Goal: Task Accomplishment & Management: Use online tool/utility

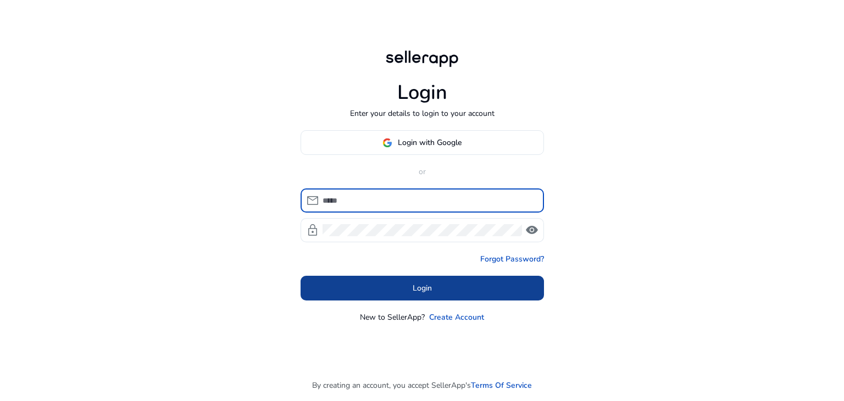
type input "**********"
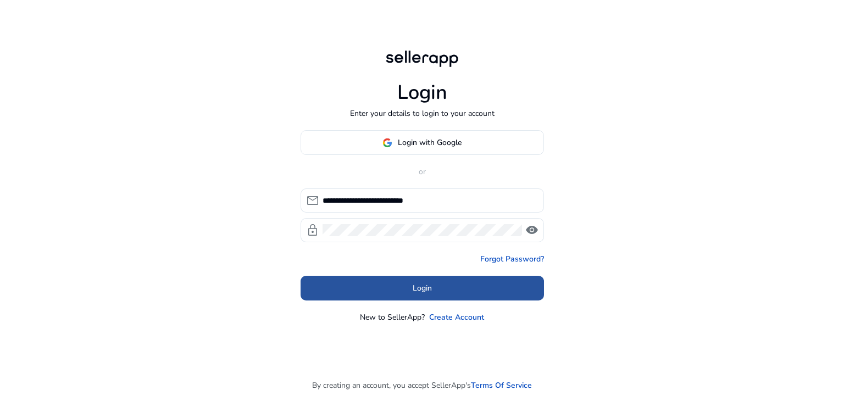
click at [398, 289] on span at bounding box center [422, 288] width 243 height 26
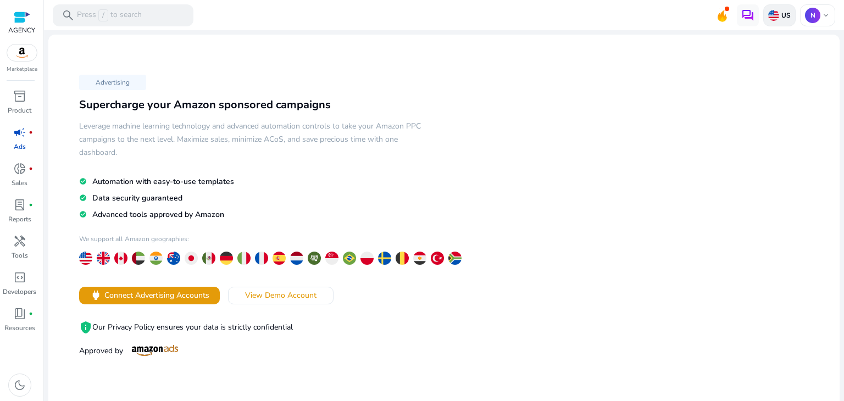
click at [779, 21] on div "US" at bounding box center [779, 15] width 32 height 22
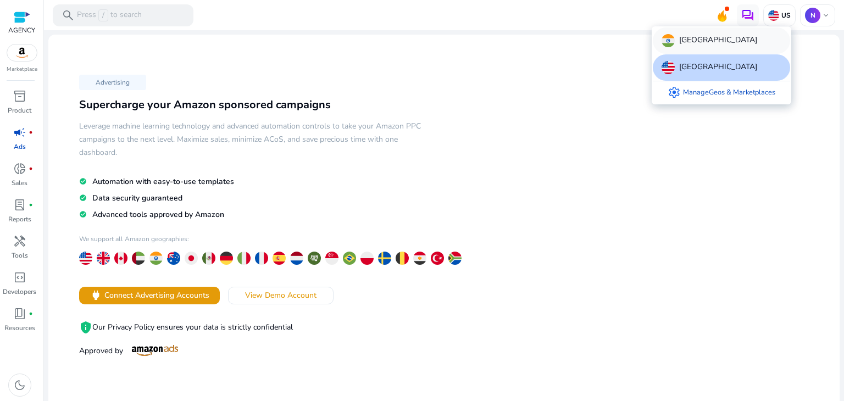
click at [698, 36] on div "[GEOGRAPHIC_DATA]" at bounding box center [721, 40] width 137 height 26
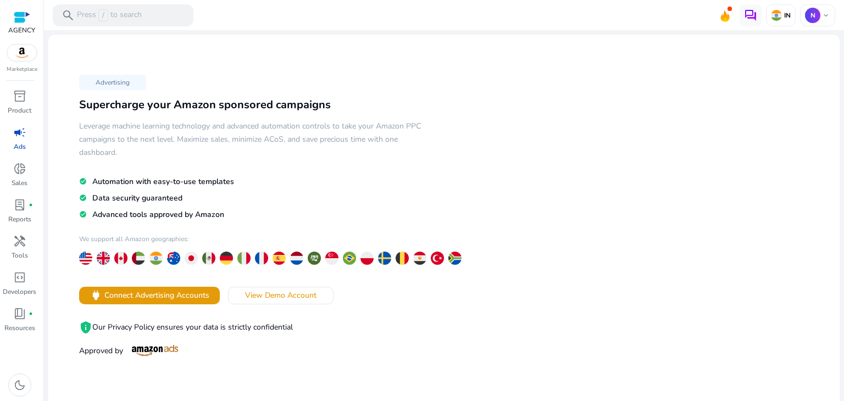
click at [17, 134] on span "campaign" at bounding box center [19, 132] width 13 height 13
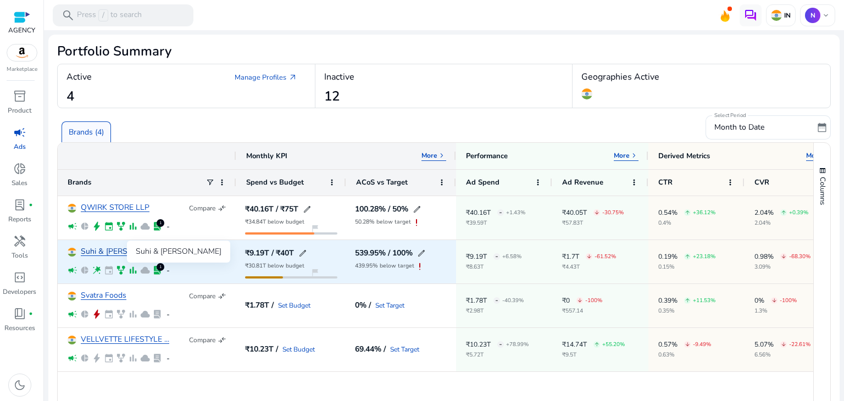
click at [102, 250] on link "Suhi & [PERSON_NAME]" at bounding box center [124, 252] width 86 height 8
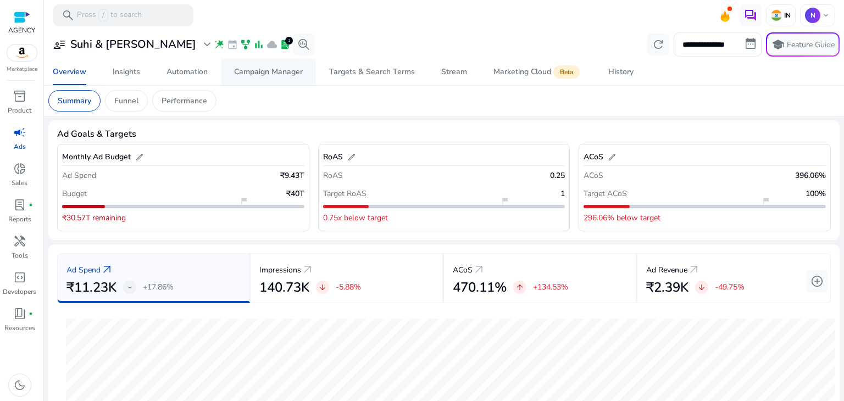
click at [273, 69] on div "Campaign Manager" at bounding box center [268, 72] width 69 height 8
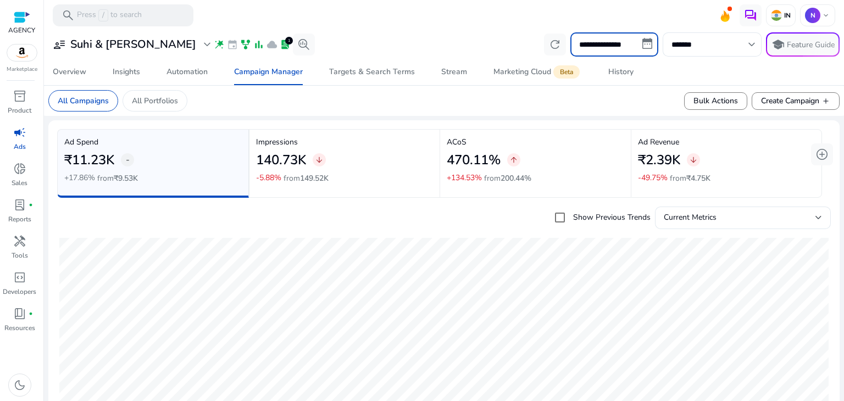
click at [591, 45] on input "**********" at bounding box center [614, 44] width 88 height 24
select select "*"
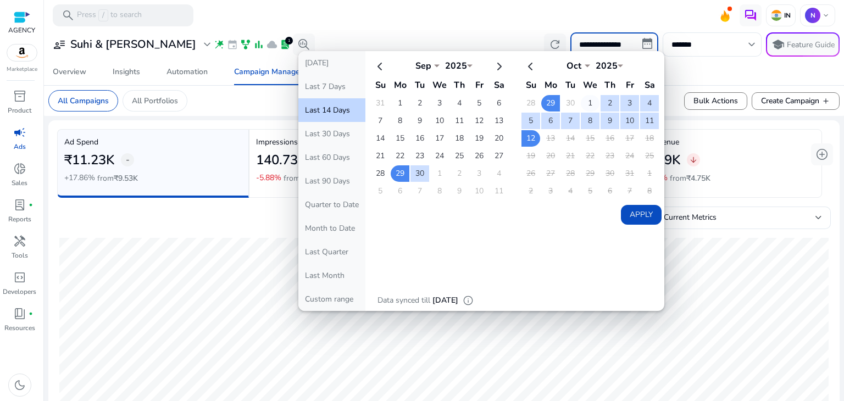
click at [581, 99] on td "1" at bounding box center [590, 103] width 19 height 16
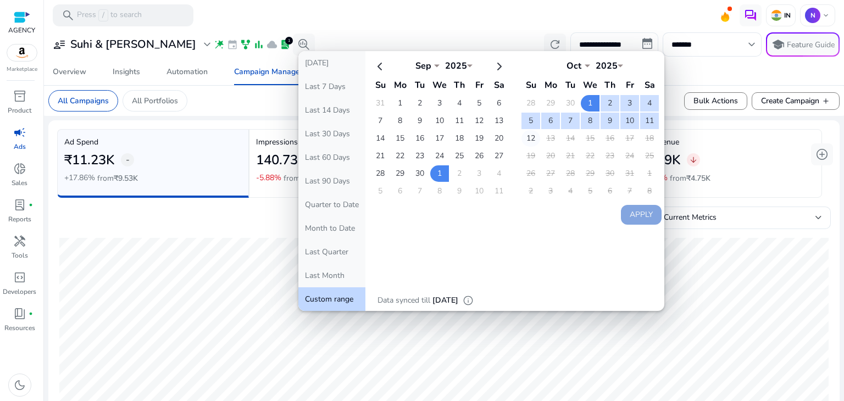
click at [528, 138] on td "12" at bounding box center [531, 138] width 19 height 16
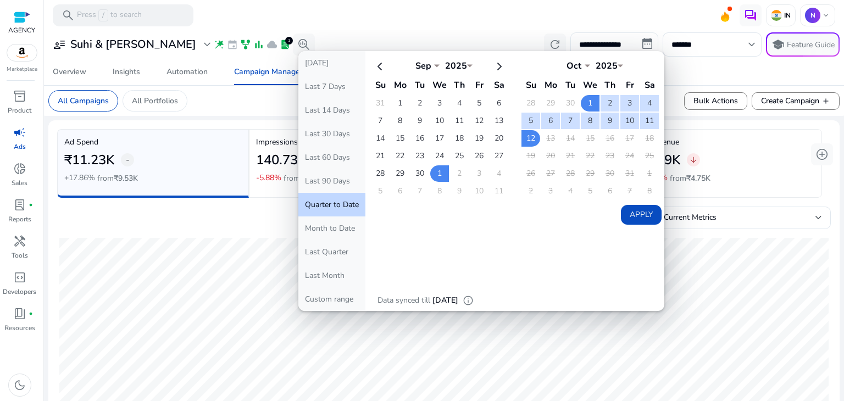
click at [626, 210] on button "Apply" at bounding box center [641, 215] width 41 height 20
type input "**********"
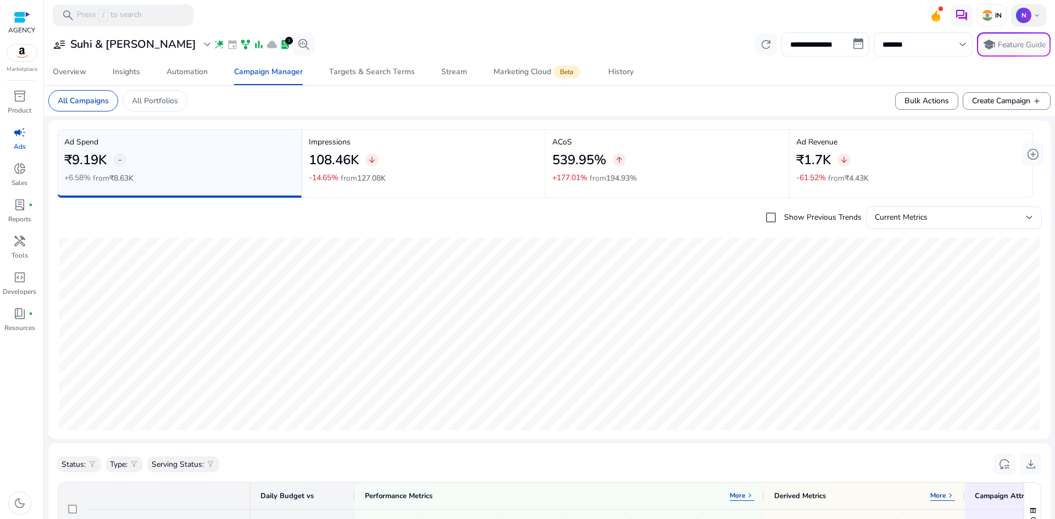
click at [844, 14] on p "N" at bounding box center [1023, 15] width 15 height 15
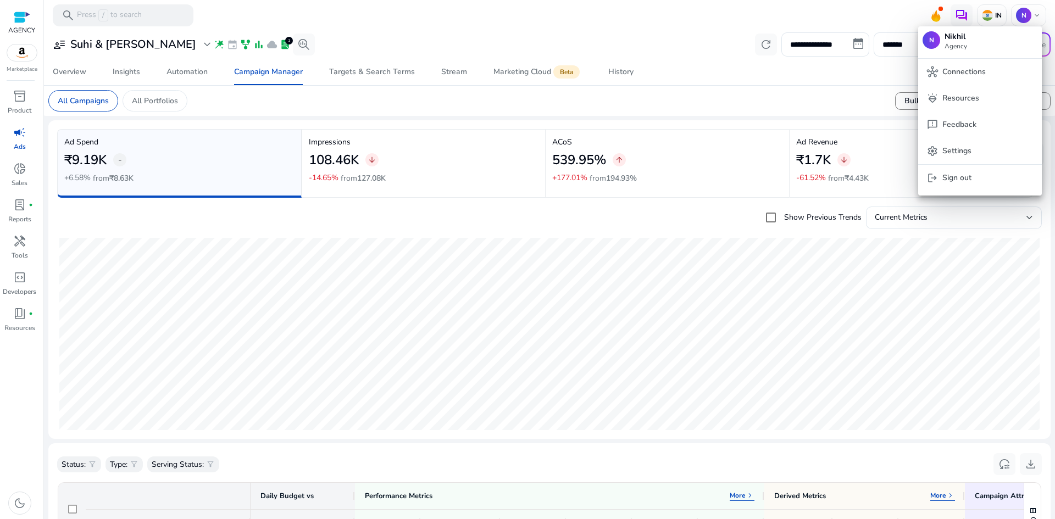
click at [641, 27] on div at bounding box center [527, 259] width 1055 height 519
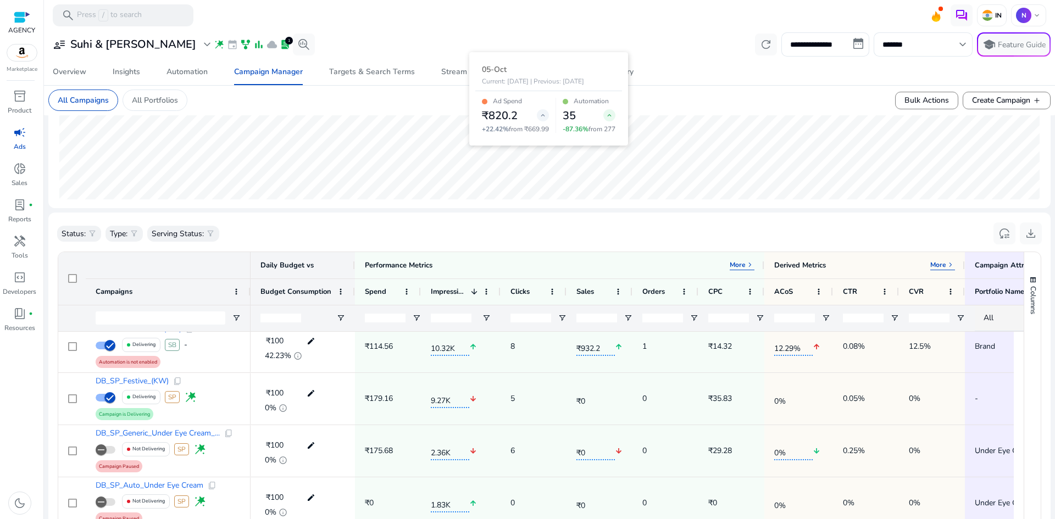
scroll to position [175, 0]
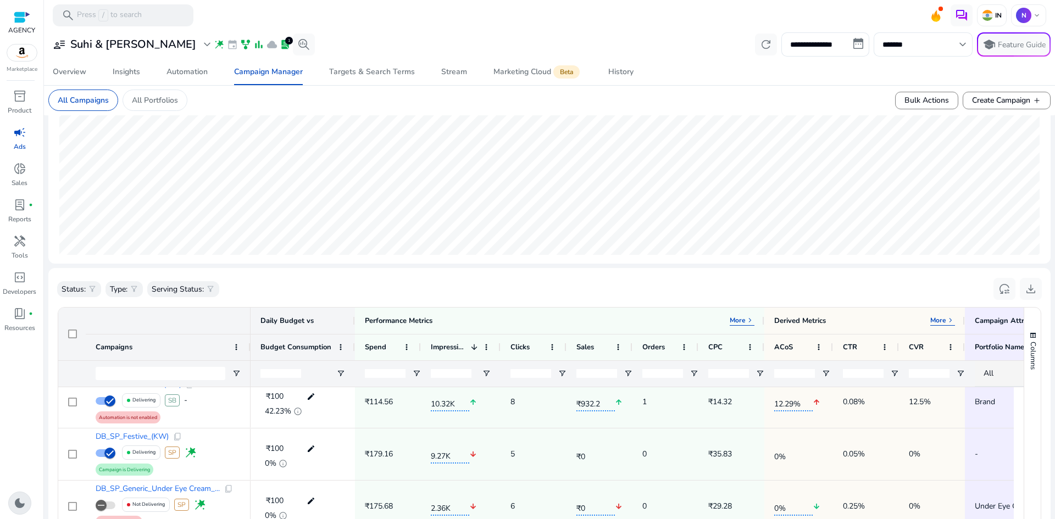
click at [18, 401] on div "dark_mode" at bounding box center [19, 503] width 23 height 23
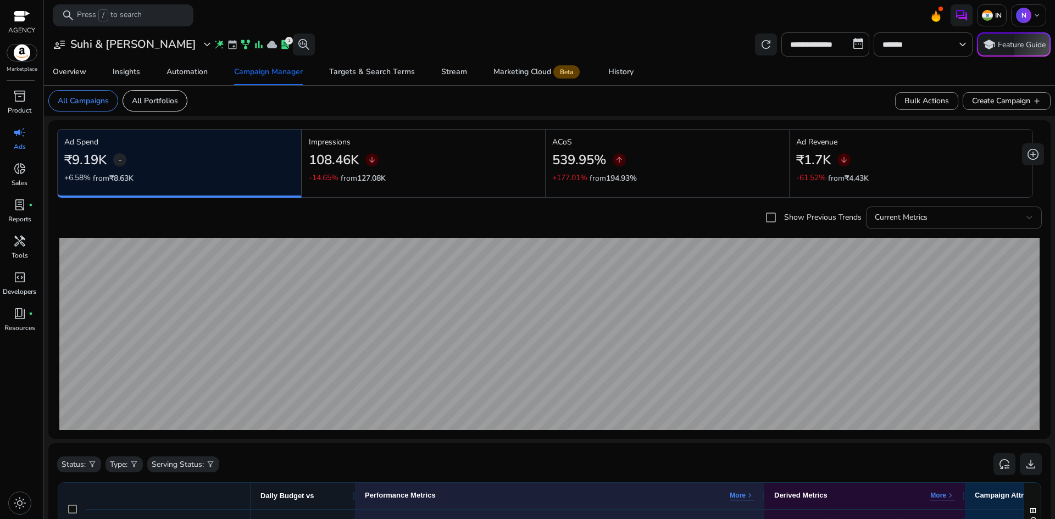
scroll to position [220, 0]
